Goal: Register for event/course

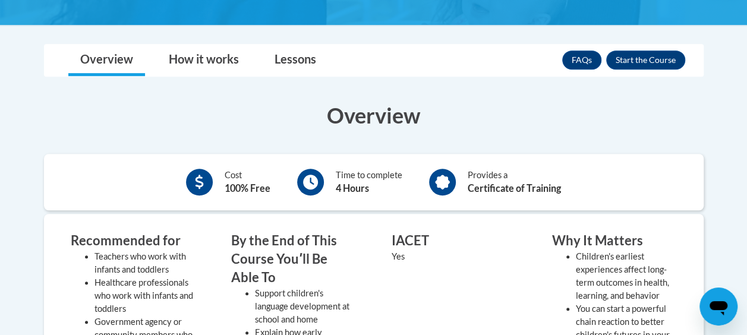
scroll to position [297, 0]
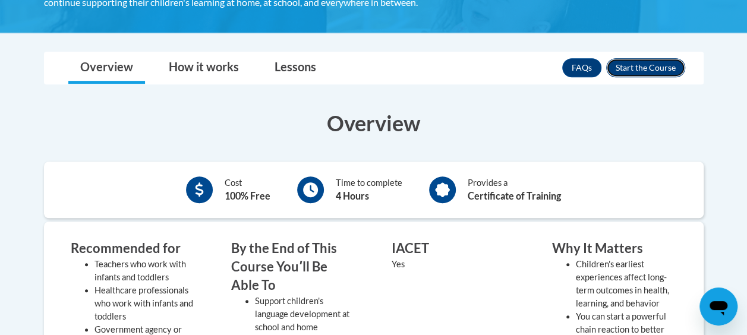
click at [649, 65] on button "Enroll" at bounding box center [645, 67] width 79 height 19
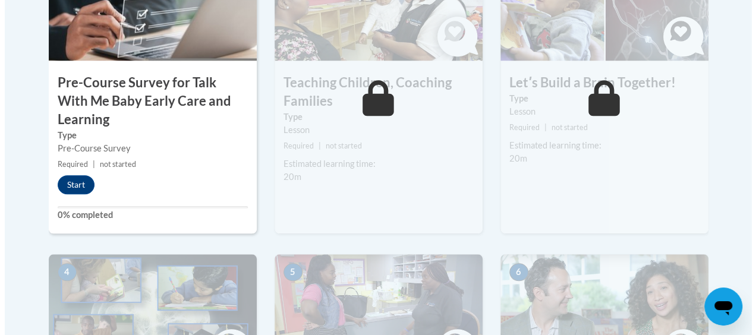
scroll to position [475, 0]
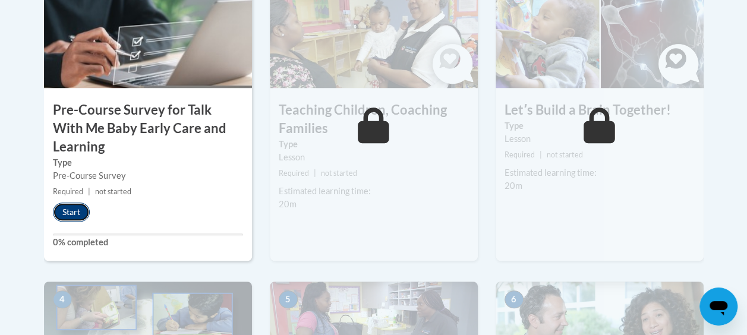
click at [69, 212] on button "Start" at bounding box center [71, 212] width 37 height 19
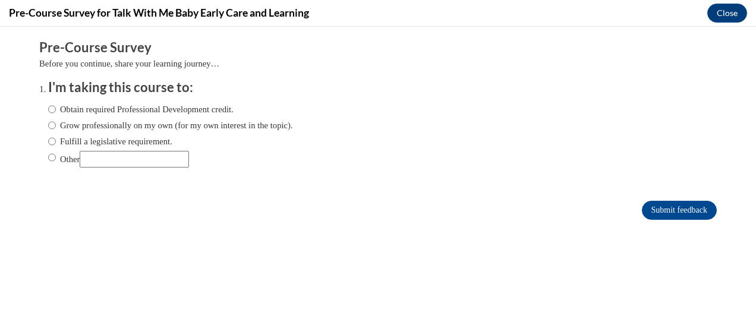
scroll to position [0, 0]
click at [48, 109] on input "Obtain required Professional Development credit." at bounding box center [52, 109] width 8 height 13
radio input "true"
click at [48, 123] on input "Grow professionally on my own (for my own interest in the topic)." at bounding box center [52, 125] width 8 height 13
radio input "true"
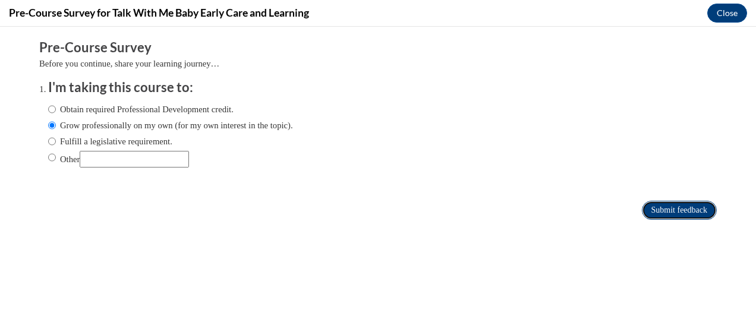
click at [669, 209] on input "Submit feedback" at bounding box center [679, 210] width 75 height 19
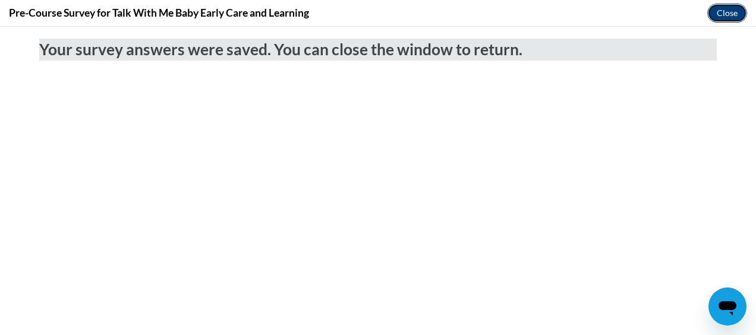
click at [722, 12] on button "Close" at bounding box center [727, 13] width 40 height 19
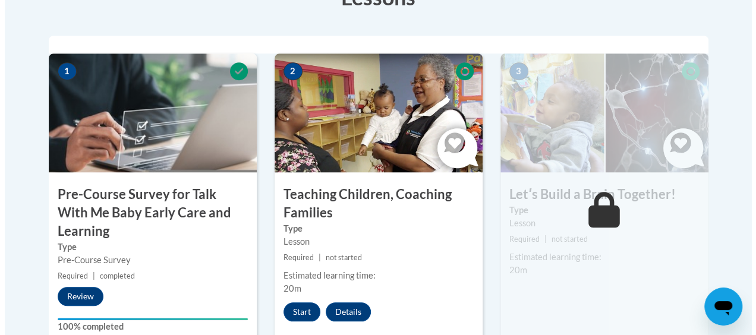
scroll to position [416, 0]
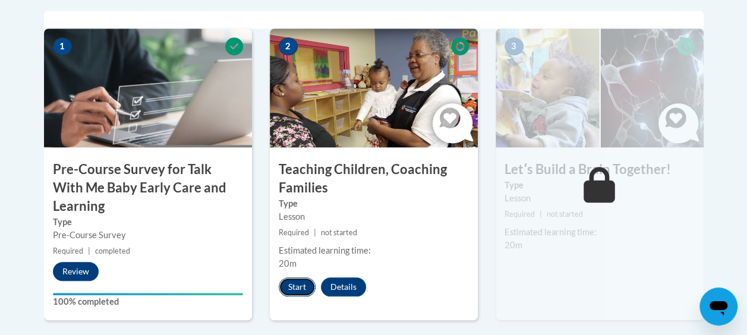
click at [305, 287] on button "Start" at bounding box center [297, 286] width 37 height 19
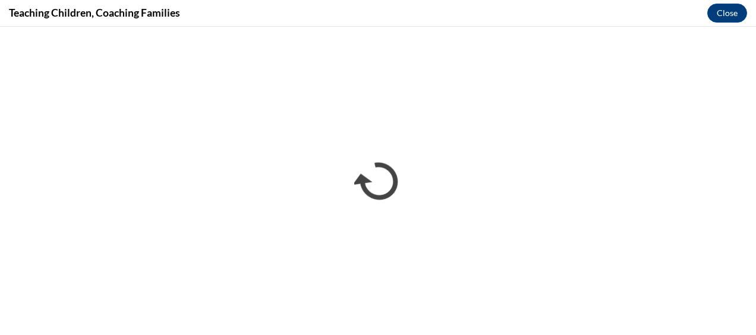
scroll to position [0, 0]
